Goal: Browse casually: Explore the website without a specific task or goal

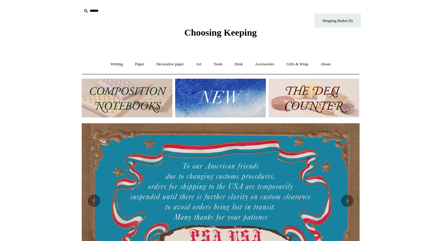
click at [249, 106] on img at bounding box center [220, 98] width 91 height 39
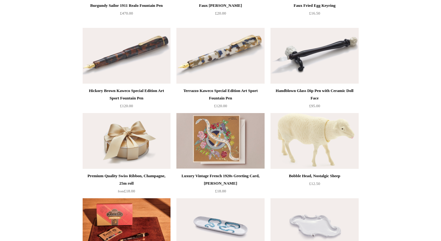
scroll to position [318, 0]
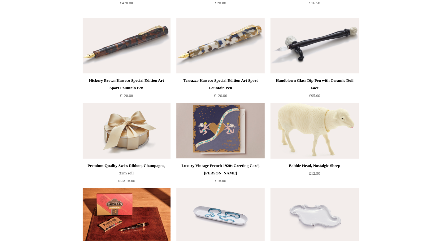
click at [210, 130] on img at bounding box center [220, 131] width 88 height 56
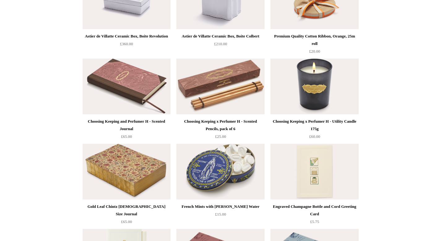
scroll to position [703, 0]
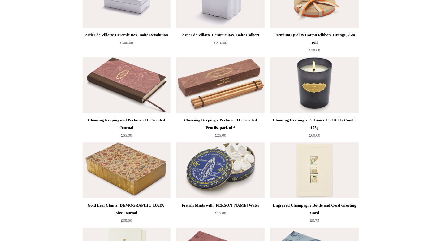
click at [329, 188] on img at bounding box center [314, 170] width 88 height 56
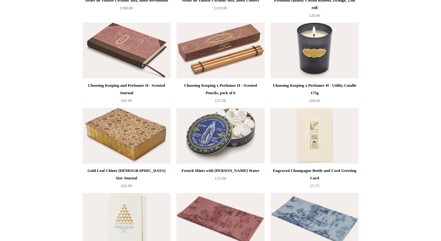
scroll to position [738, 0]
click at [136, 137] on img at bounding box center [127, 135] width 88 height 56
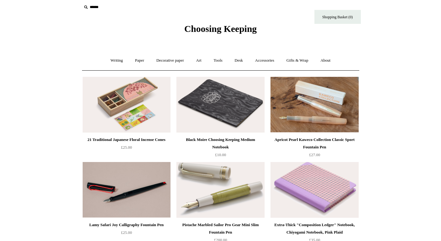
scroll to position [0, 0]
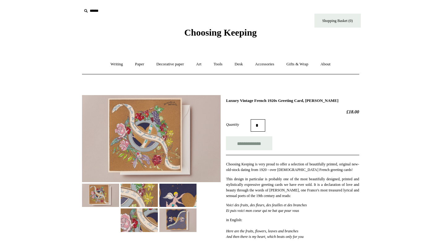
click at [181, 224] on img at bounding box center [177, 219] width 37 height 23
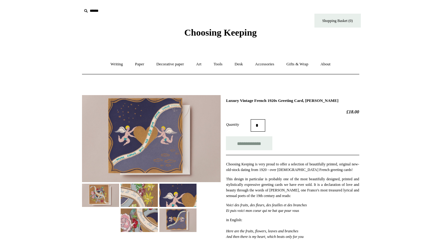
click at [163, 129] on img at bounding box center [151, 138] width 139 height 87
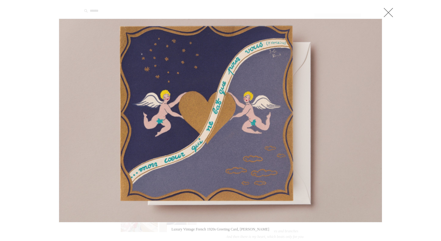
click at [388, 11] on link at bounding box center [388, 12] width 12 height 12
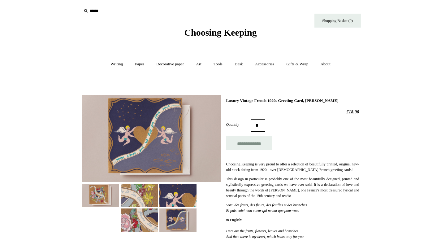
click at [144, 183] on img at bounding box center [139, 194] width 37 height 23
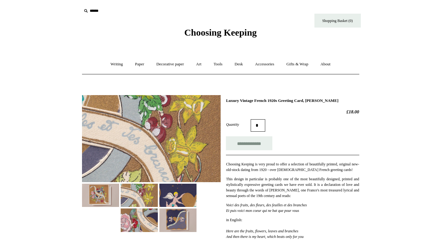
click at [105, 186] on img at bounding box center [100, 194] width 37 height 23
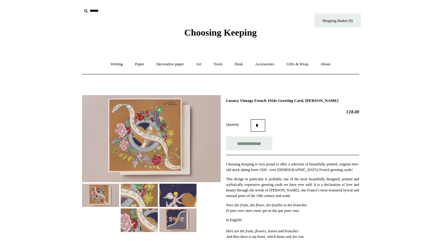
click at [132, 145] on img at bounding box center [151, 138] width 139 height 87
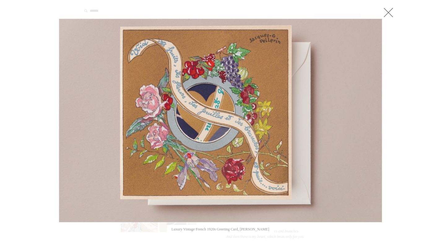
click at [387, 11] on link at bounding box center [388, 12] width 12 height 12
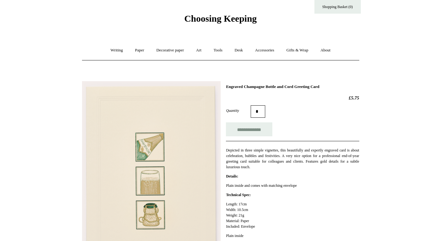
scroll to position [15, 0]
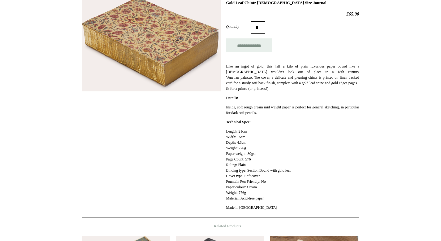
scroll to position [98, 0]
